Goal: Information Seeking & Learning: Learn about a topic

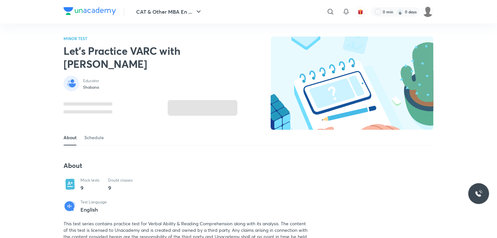
scroll to position [249, 0]
